Goal: Information Seeking & Learning: Learn about a topic

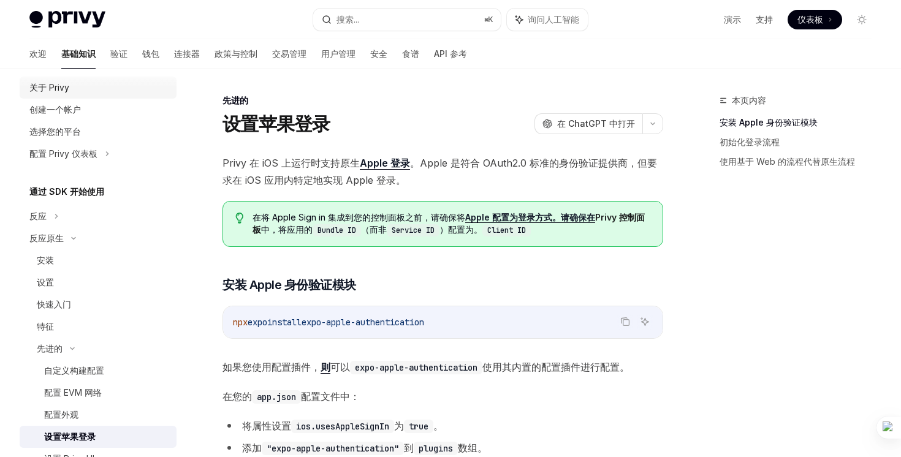
scroll to position [36, 0]
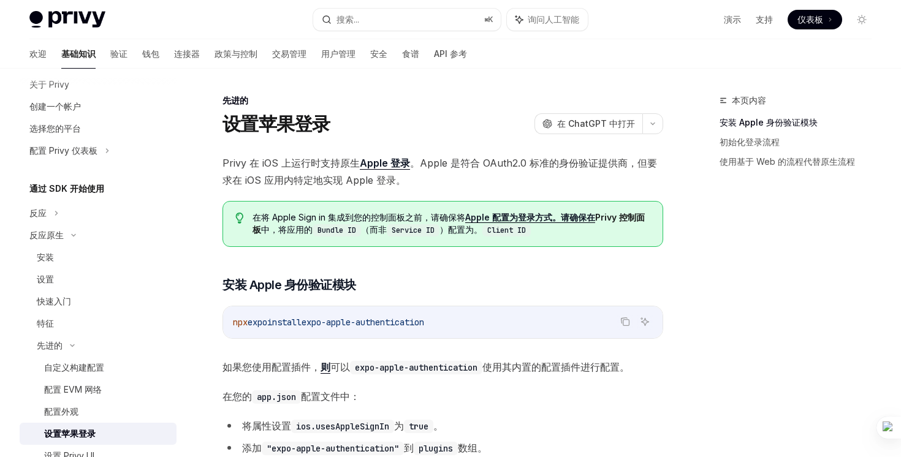
click at [80, 191] on font "通过 SDK 开始使用" at bounding box center [66, 188] width 75 height 10
click at [57, 215] on icon at bounding box center [56, 213] width 5 height 15
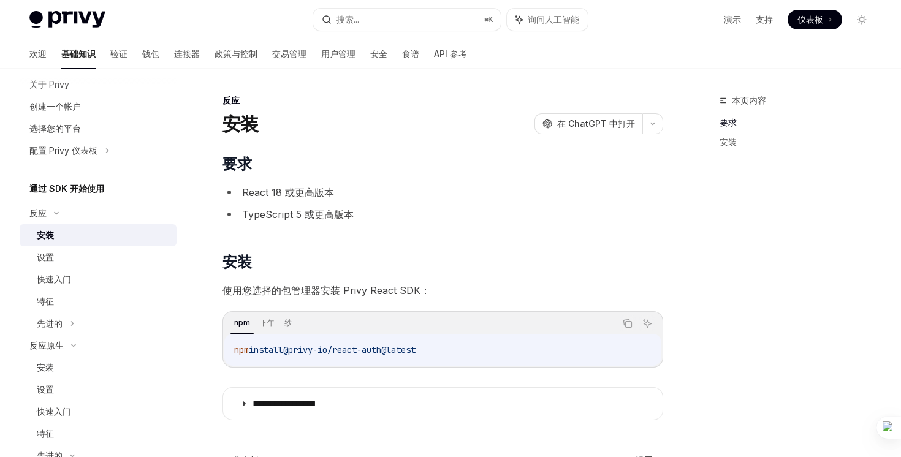
click at [75, 191] on font "通过 SDK 开始使用" at bounding box center [66, 188] width 75 height 10
click at [45, 212] on font "反应" at bounding box center [37, 213] width 17 height 10
click at [43, 235] on font "反应原生" at bounding box center [46, 235] width 34 height 10
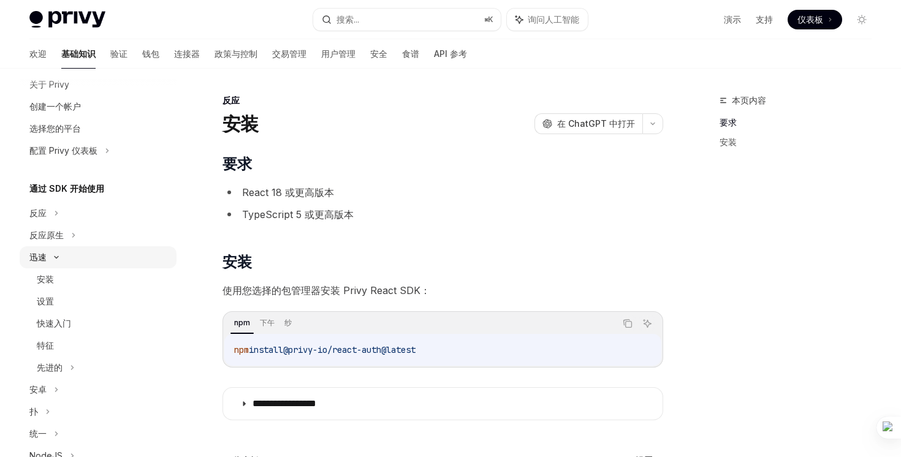
click at [41, 264] on div "迅速" at bounding box center [37, 257] width 17 height 15
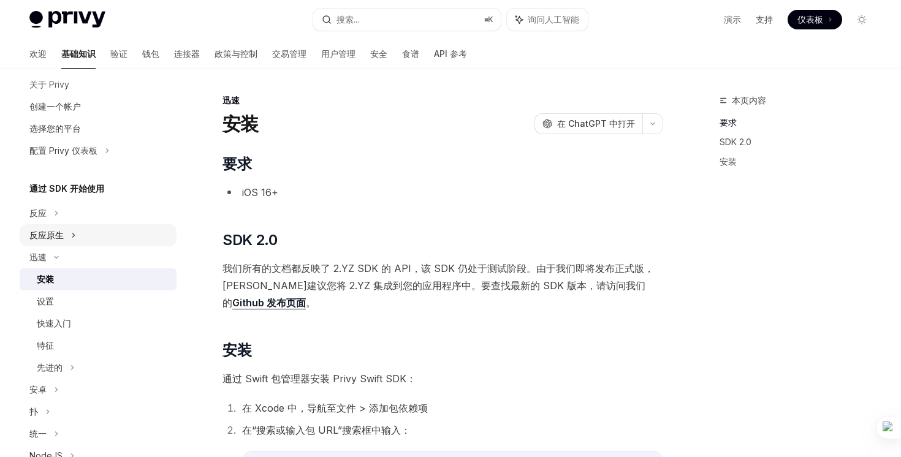
click at [60, 238] on font "反应原生" at bounding box center [46, 235] width 34 height 10
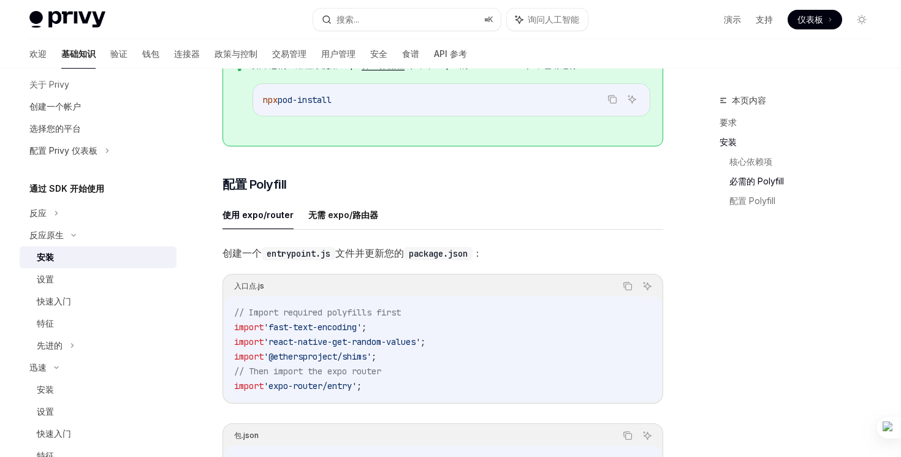
scroll to position [461, 0]
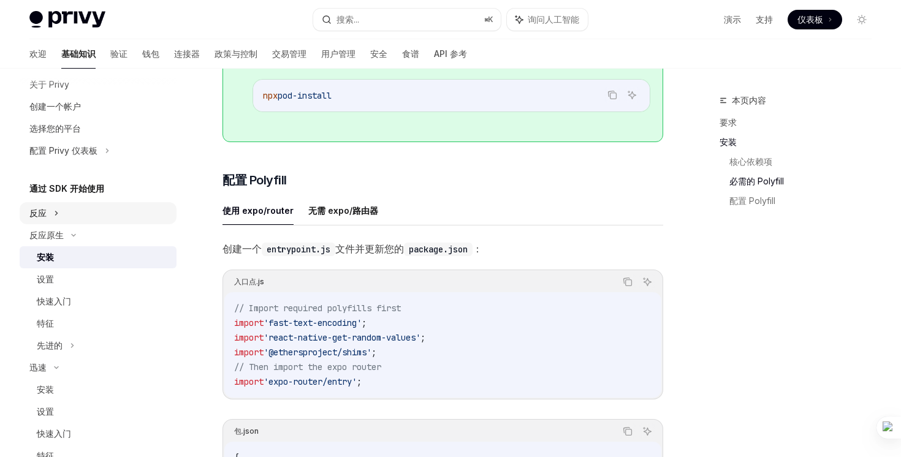
click at [88, 221] on div "反应" at bounding box center [98, 213] width 157 height 22
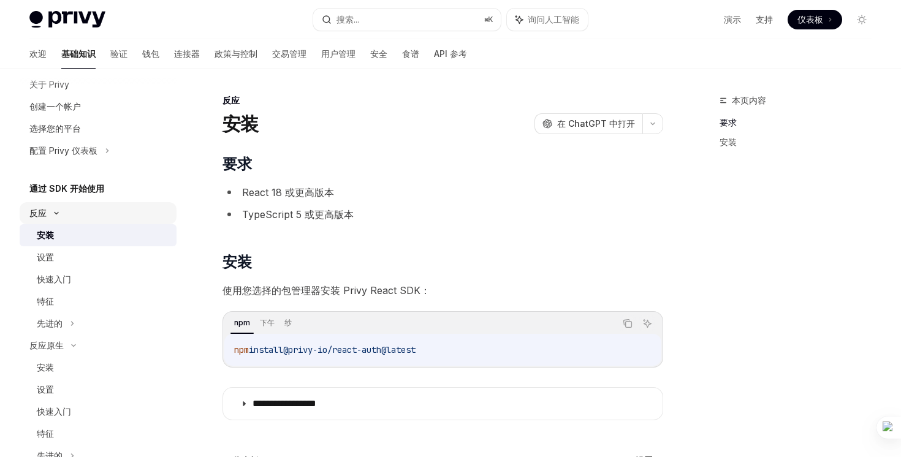
click at [64, 219] on div "反应" at bounding box center [98, 213] width 157 height 22
click at [61, 240] on div "安装" at bounding box center [103, 235] width 132 height 15
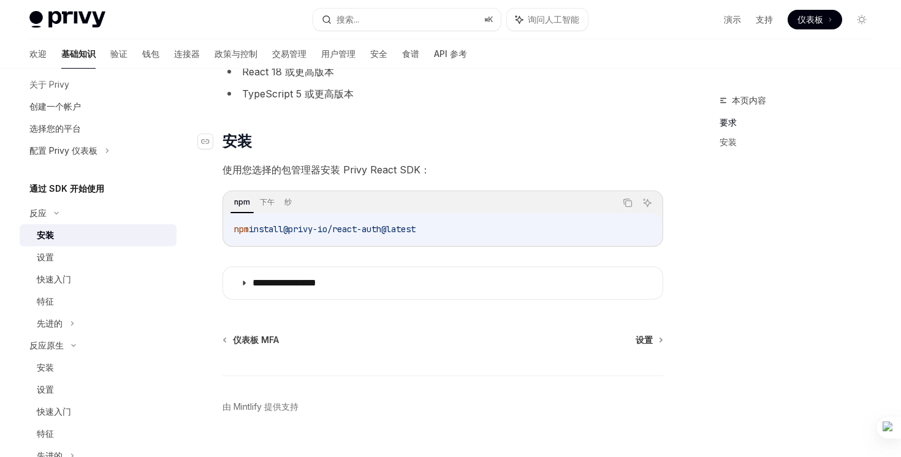
scroll to position [145, 0]
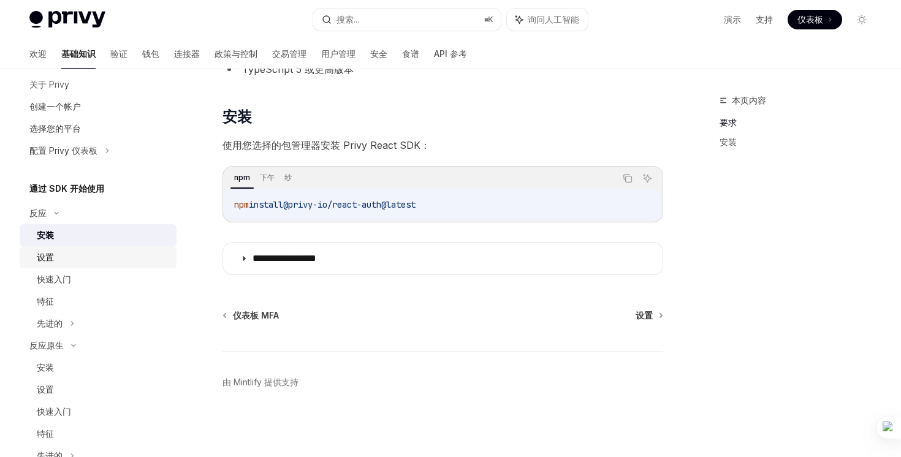
click at [77, 260] on div "设置" at bounding box center [103, 257] width 132 height 15
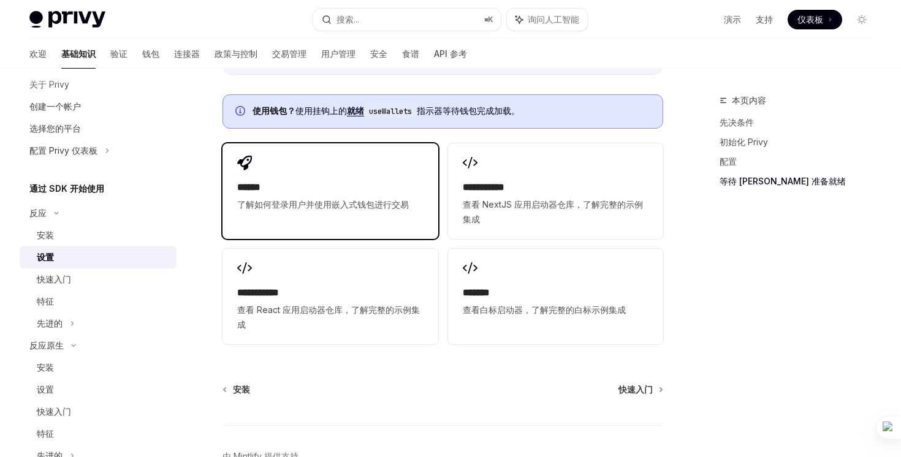
scroll to position [1541, 0]
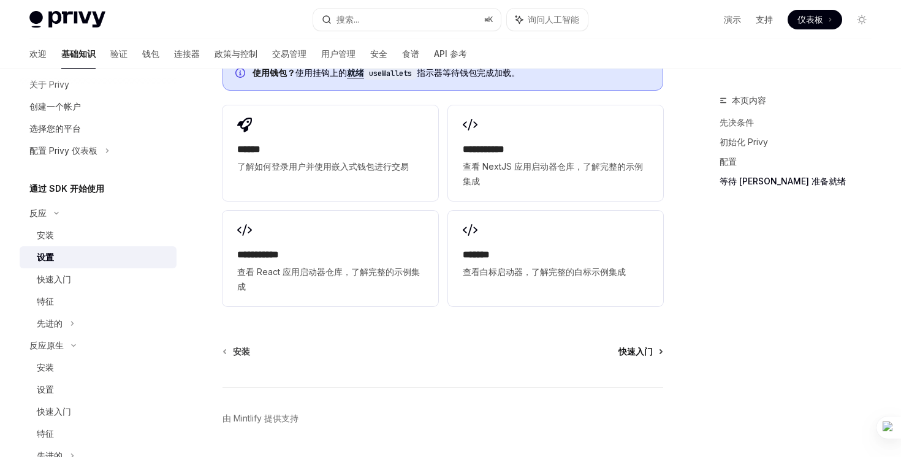
click at [632, 350] on font "快速入门" at bounding box center [635, 351] width 34 height 10
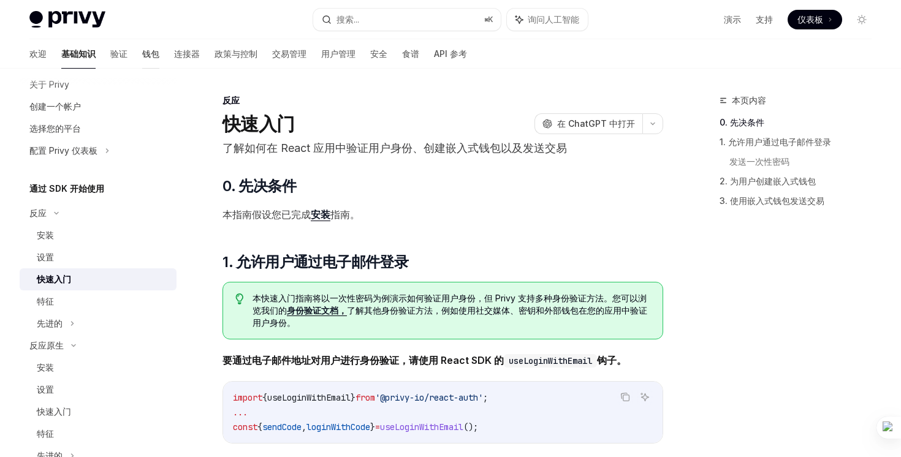
click at [142, 45] on link "钱包" at bounding box center [150, 53] width 17 height 29
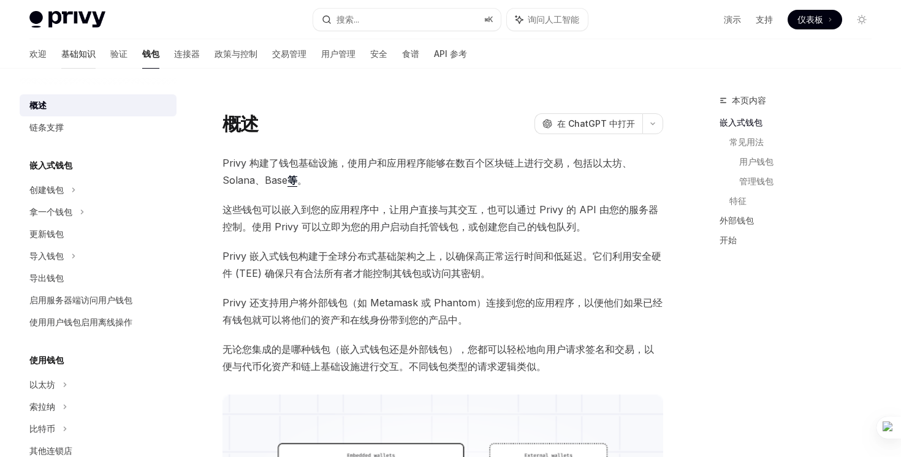
click at [61, 56] on font "基础知识" at bounding box center [78, 53] width 34 height 10
type textarea "*"
